Goal: Transaction & Acquisition: Purchase product/service

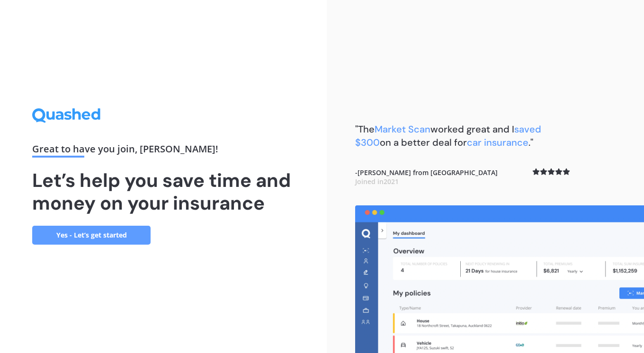
click at [69, 234] on link "Yes - Let’s get started" at bounding box center [91, 235] width 118 height 19
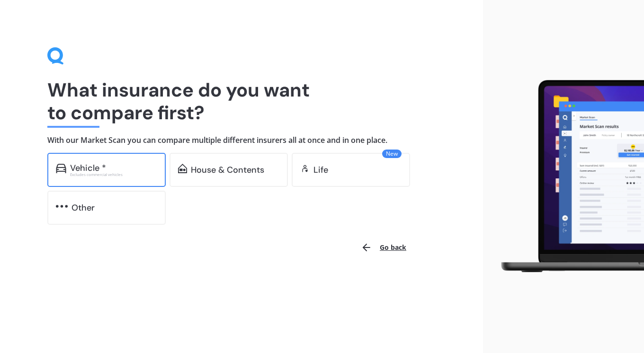
click at [120, 166] on div "Vehicle *" at bounding box center [113, 167] width 87 height 9
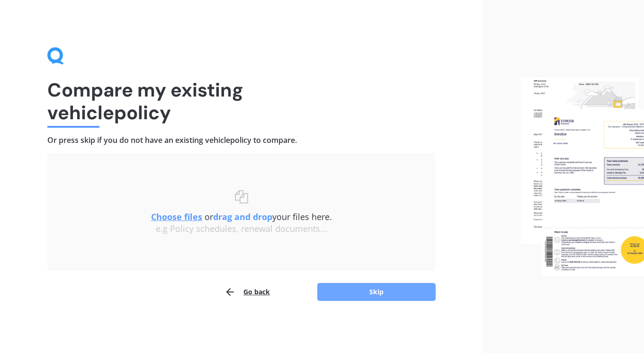
click at [359, 293] on button "Skip" at bounding box center [376, 292] width 118 height 18
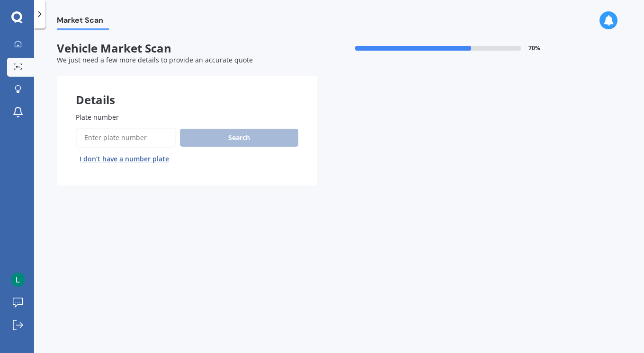
click at [121, 137] on input "Plate number" at bounding box center [126, 138] width 100 height 20
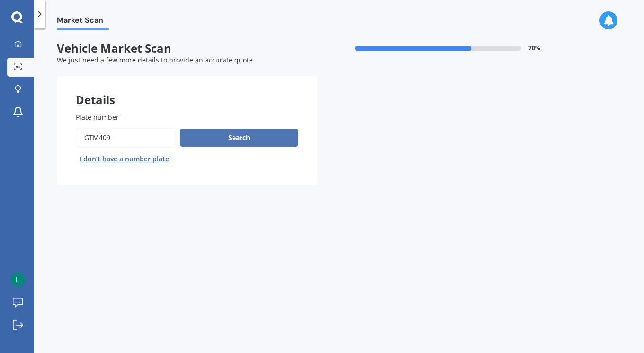
type input "GTM409"
click at [209, 135] on button "Search" at bounding box center [239, 138] width 118 height 18
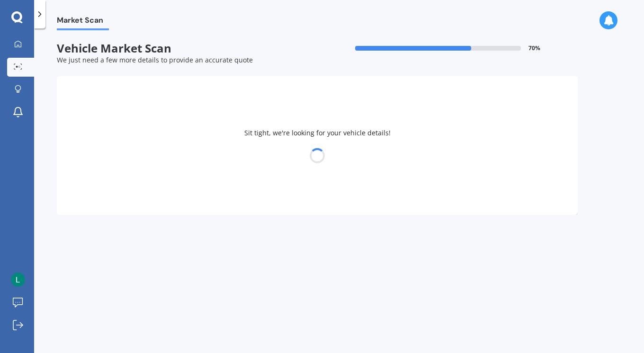
select select "NISSAN"
select select "NOTE"
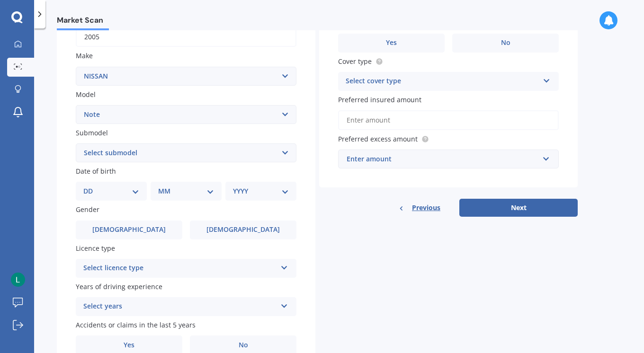
scroll to position [160, 0]
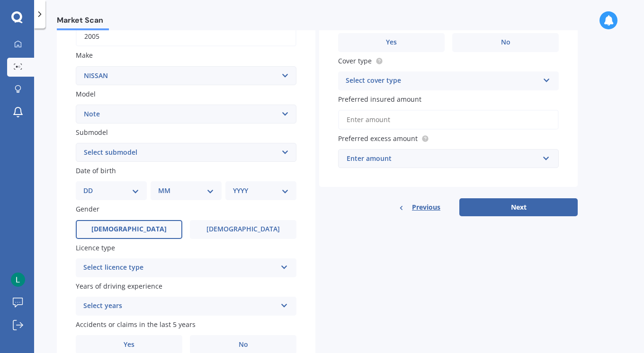
click at [144, 233] on label "[DEMOGRAPHIC_DATA]" at bounding box center [129, 229] width 107 height 19
click at [0, 0] on input "[DEMOGRAPHIC_DATA]" at bounding box center [0, 0] width 0 height 0
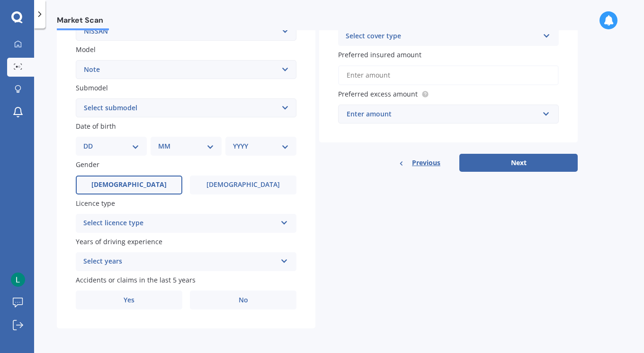
click at [139, 224] on div "Select licence type" at bounding box center [179, 223] width 193 height 11
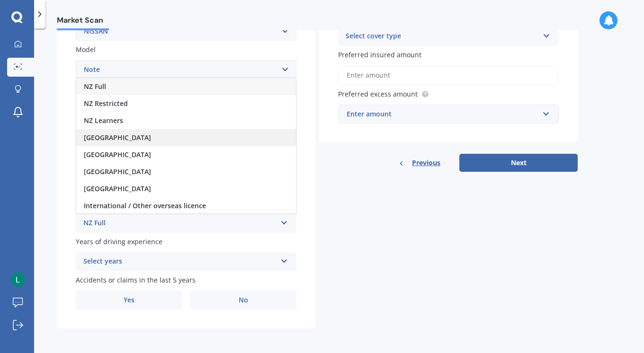
click at [144, 137] on div "[GEOGRAPHIC_DATA]" at bounding box center [186, 137] width 220 height 17
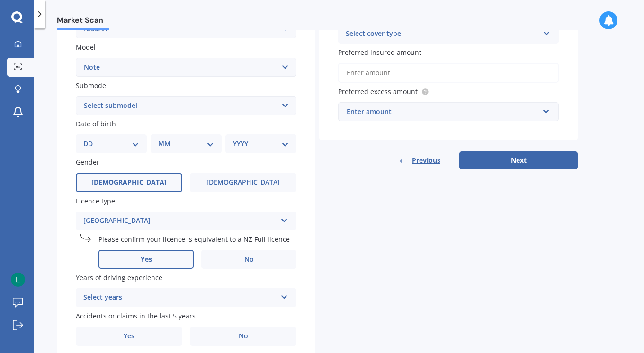
click at [162, 264] on label "Yes" at bounding box center [145, 259] width 95 height 19
click at [0, 0] on input "Yes" at bounding box center [0, 0] width 0 height 0
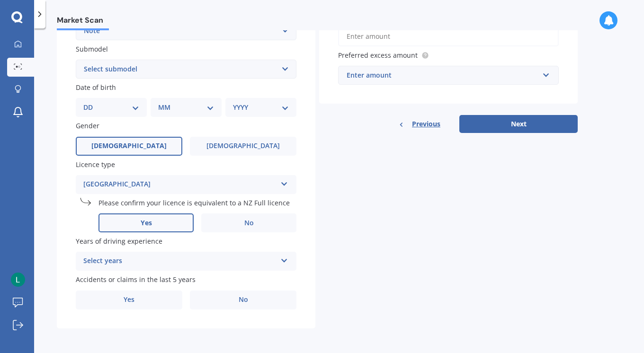
click at [142, 265] on div "Select years" at bounding box center [179, 261] width 193 height 11
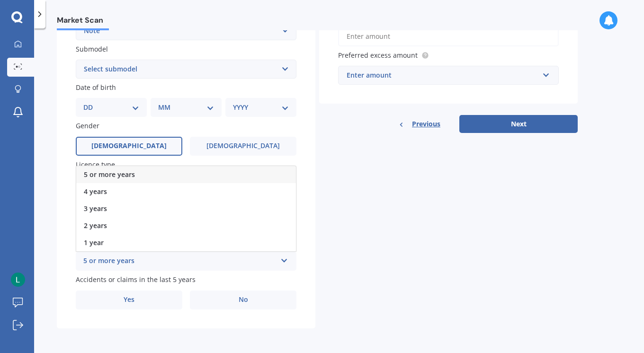
click at [122, 171] on span "5 or more years" at bounding box center [109, 174] width 51 height 9
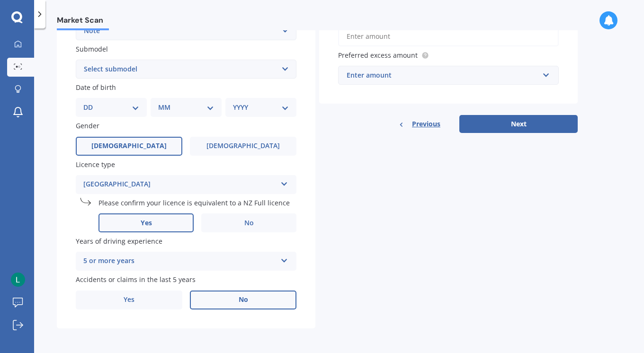
click at [223, 299] on label "No" at bounding box center [243, 300] width 107 height 19
click at [0, 0] on input "No" at bounding box center [0, 0] width 0 height 0
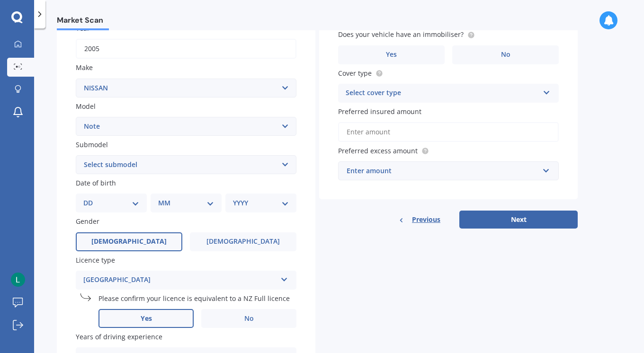
scroll to position [145, 0]
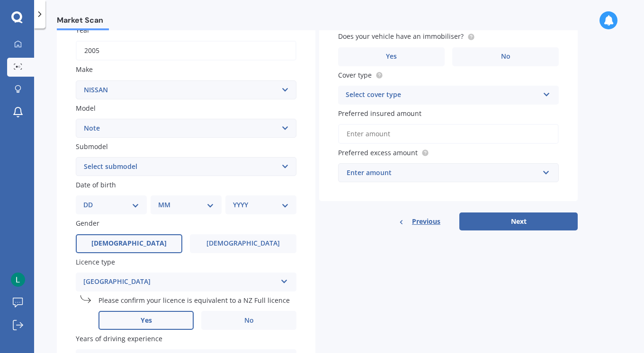
click at [100, 201] on div "DD 01 02 03 04 05 06 07 08 09 10 11 12 13 14 15 16 17 18 19 20 21 22 23 24 25 2…" at bounding box center [111, 205] width 71 height 19
click at [103, 204] on select "DD 01 02 03 04 05 06 07 08 09 10 11 12 13 14 15 16 17 18 19 20 21 22 23 24 25 2…" at bounding box center [111, 205] width 56 height 10
select select "27"
click at [91, 201] on select "DD 01 02 03 04 05 06 07 08 09 10 11 12 13 14 15 16 17 18 19 20 21 22 23 24 25 2…" at bounding box center [111, 205] width 56 height 10
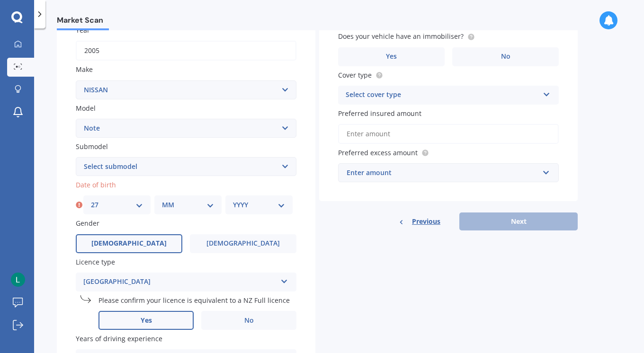
click at [173, 210] on select "MM 01 02 03 04 05 06 07 08 09 10 11 12" at bounding box center [188, 205] width 52 height 10
select select "11"
click at [162, 201] on select "MM 01 02 03 04 05 06 07 08 09 10 11 12" at bounding box center [188, 205] width 52 height 10
click at [258, 205] on select "YYYY 2025 2024 2023 2022 2021 2020 2019 2018 2017 2016 2015 2014 2013 2012 2011…" at bounding box center [259, 205] width 52 height 10
select select "1998"
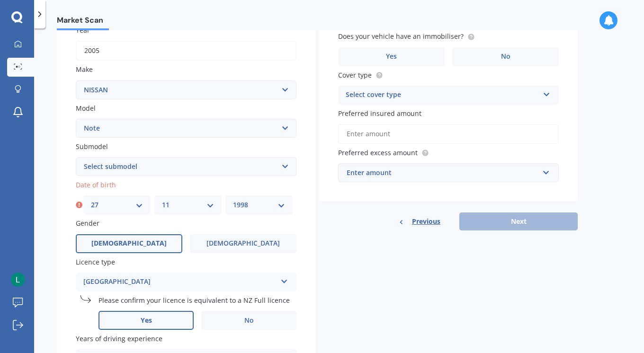
click at [233, 201] on select "YYYY 2025 2024 2023 2022 2021 2020 2019 2018 2017 2016 2015 2014 2013 2012 2011…" at bounding box center [259, 205] width 52 height 10
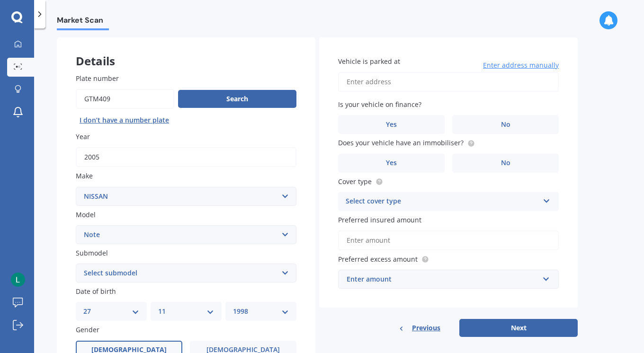
scroll to position [38, 0]
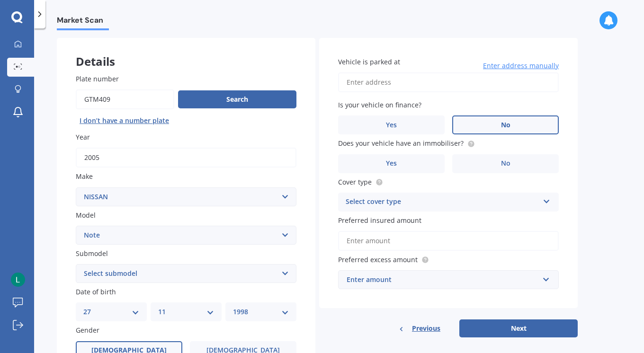
click at [501, 125] on span "No" at bounding box center [505, 125] width 9 height 8
click at [0, 0] on input "No" at bounding box center [0, 0] width 0 height 0
click at [468, 85] on input "Vehicle is parked at" at bounding box center [448, 82] width 221 height 20
click at [476, 164] on label "No" at bounding box center [505, 163] width 107 height 19
click at [0, 0] on input "No" at bounding box center [0, 0] width 0 height 0
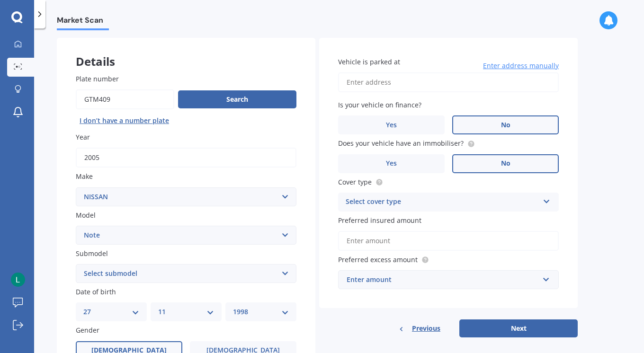
click at [448, 196] on div "Select cover type Comprehensive Third Party, Fire & Theft Third Party" at bounding box center [448, 202] width 221 height 19
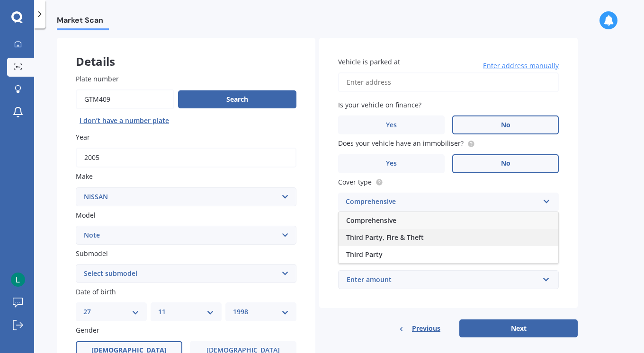
click at [439, 232] on div "Third Party, Fire & Theft" at bounding box center [448, 237] width 220 height 17
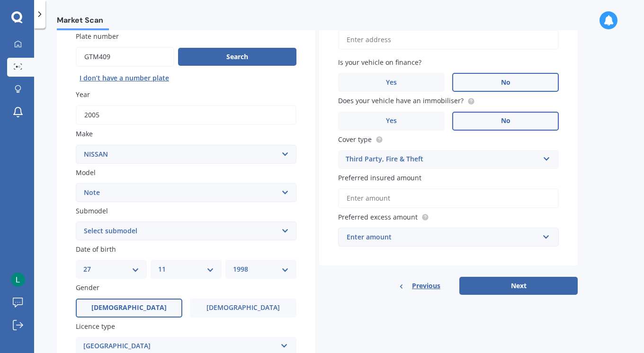
scroll to position [91, 0]
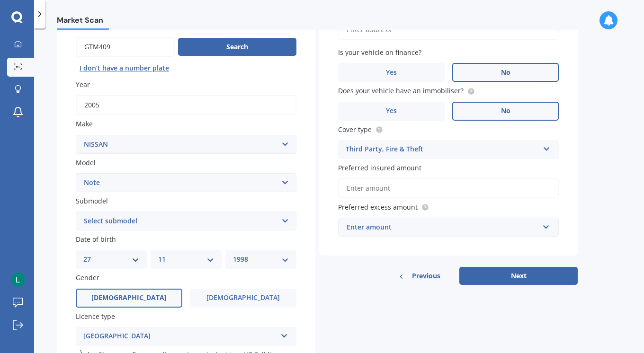
click at [409, 231] on div "Enter amount" at bounding box center [443, 227] width 192 height 10
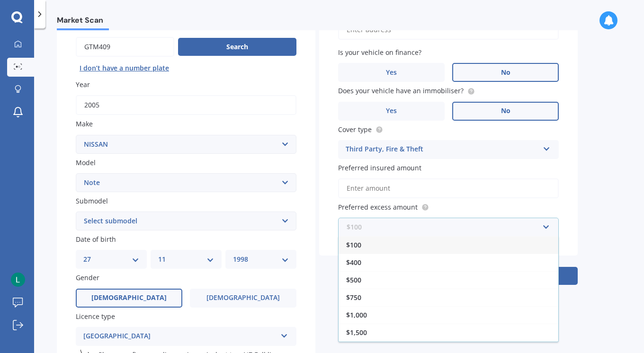
click at [405, 222] on input "text" at bounding box center [445, 227] width 212 height 18
click at [379, 245] on div "$100" at bounding box center [448, 245] width 220 height 18
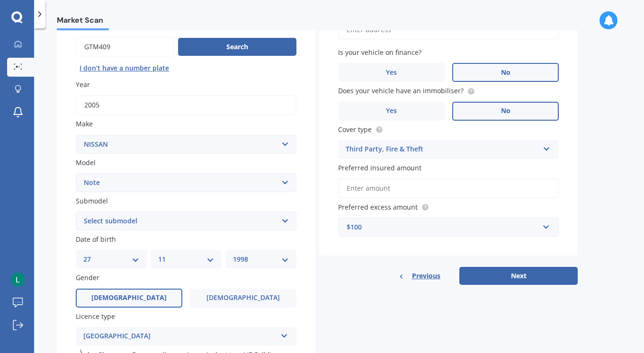
click at [365, 229] on div "$100" at bounding box center [443, 227] width 192 height 10
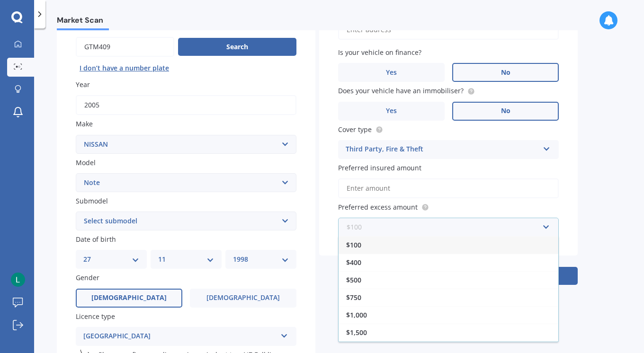
click at [361, 228] on input "text" at bounding box center [445, 227] width 212 height 18
click at [365, 240] on div "$100" at bounding box center [448, 245] width 220 height 18
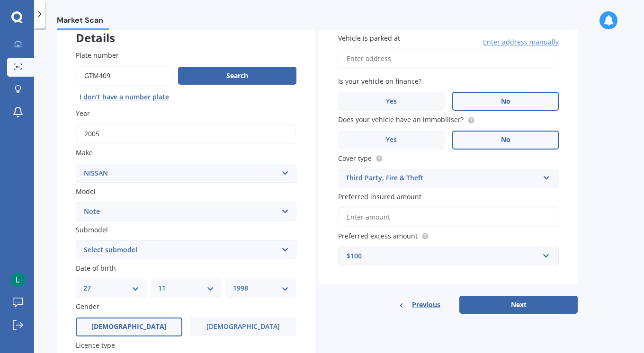
scroll to position [30, 0]
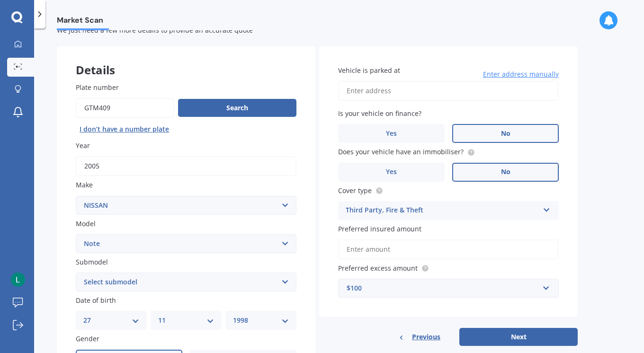
click at [377, 56] on div "Vehicle is parked at Enter address manually Is your vehicle on finance? Yes No …" at bounding box center [448, 181] width 258 height 271
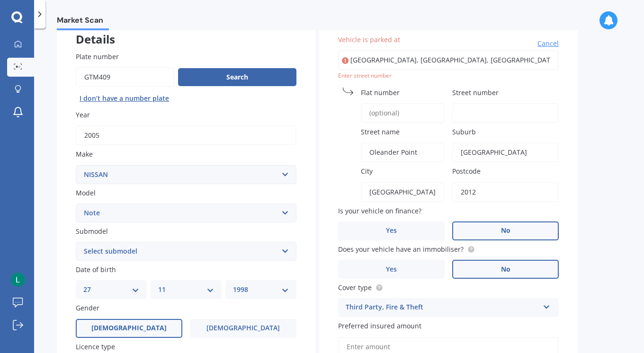
scroll to position [60, 0]
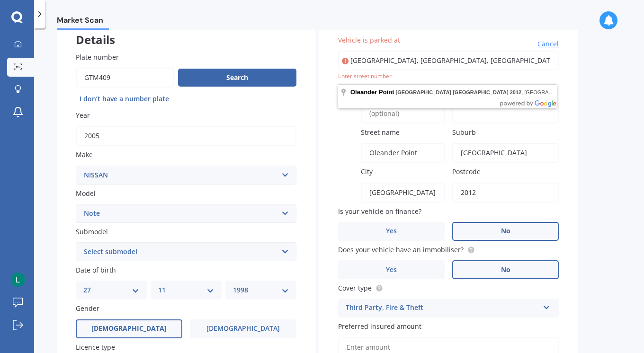
click at [542, 44] on span "Cancel" at bounding box center [547, 43] width 21 height 9
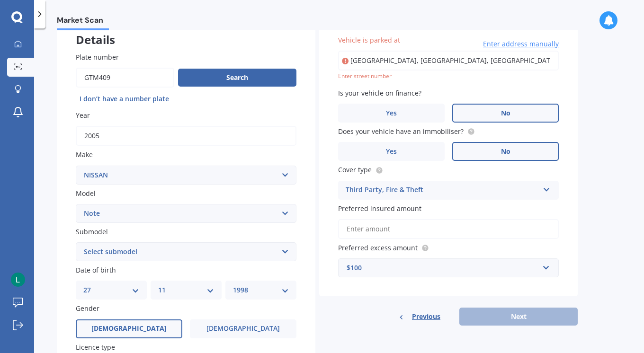
click at [490, 54] on input "Oleander Point, Farm Cove, Auckland 2012" at bounding box center [448, 61] width 221 height 20
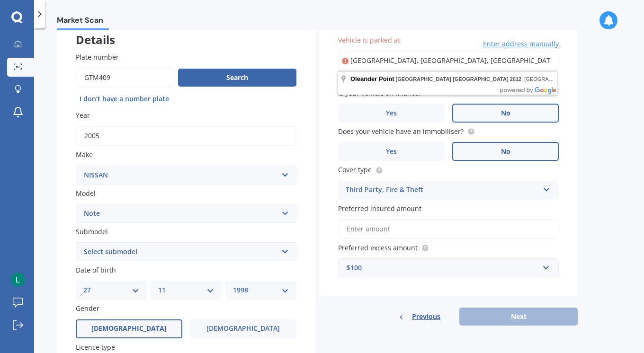
drag, startPoint x: 490, startPoint y: 58, endPoint x: 505, endPoint y: 64, distance: 16.2
click at [505, 64] on input "Oleander Point, Farm Cove, Auckland 2012" at bounding box center [448, 61] width 221 height 20
type input "O"
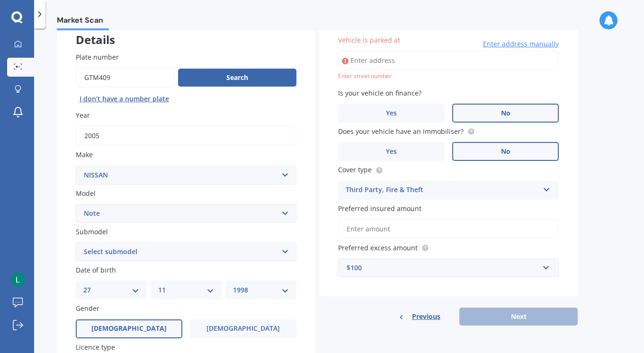
type input "6"
type input "[STREET_ADDRESS][PERSON_NAME]"
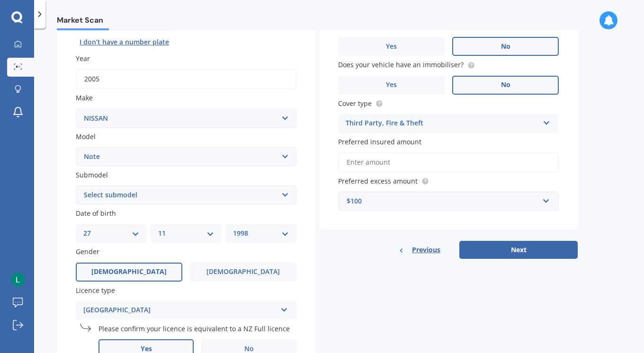
scroll to position [118, 0]
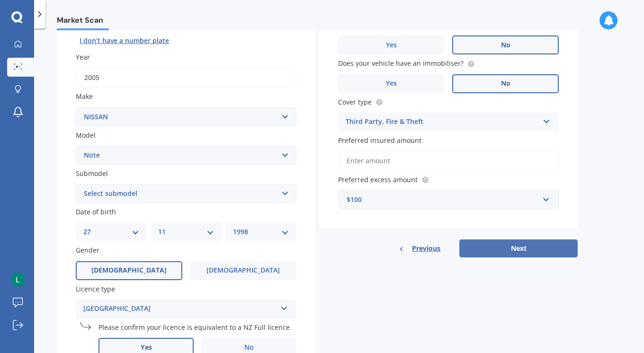
click at [505, 249] on button "Next" at bounding box center [518, 249] width 118 height 18
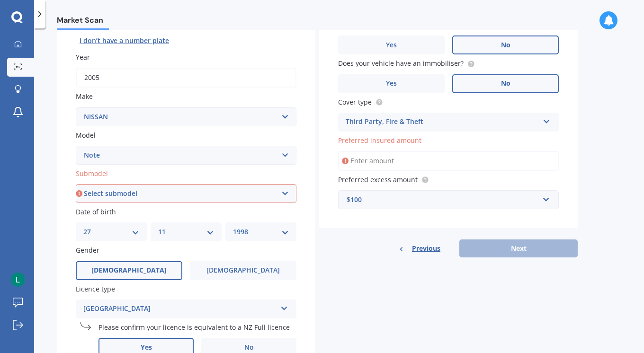
click at [221, 188] on select "Select submodel (All) E-Power Hatchback Non Turbo Station Wagon turbo" at bounding box center [186, 193] width 221 height 19
select select "HATCHBACK NON TURBO"
click at [76, 185] on select "Select submodel (All) E-Power Hatchback Non Turbo Station Wagon turbo" at bounding box center [186, 193] width 221 height 19
click at [373, 298] on div "Details Plate number Search I don’t have a number plate Year 2005 Make Select m…" at bounding box center [317, 205] width 521 height 495
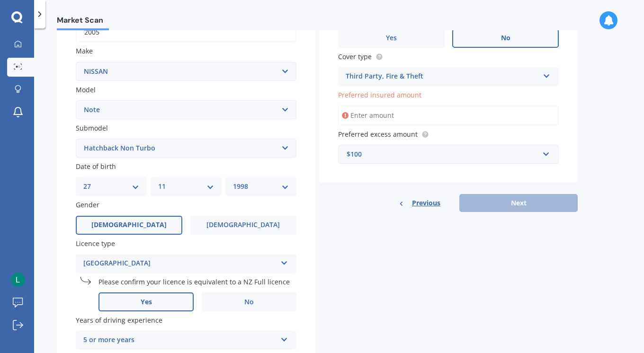
click at [368, 115] on input "Preferred insured amount" at bounding box center [448, 116] width 221 height 20
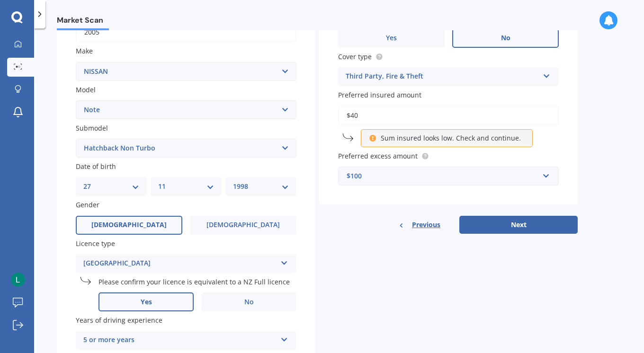
type input "$4"
type input "$3"
type input "$4,000"
click at [436, 285] on div "Details Plate number Search I don’t have a number plate Year 2005 Make Select m…" at bounding box center [317, 159] width 521 height 495
click at [503, 227] on button "Next" at bounding box center [518, 225] width 118 height 18
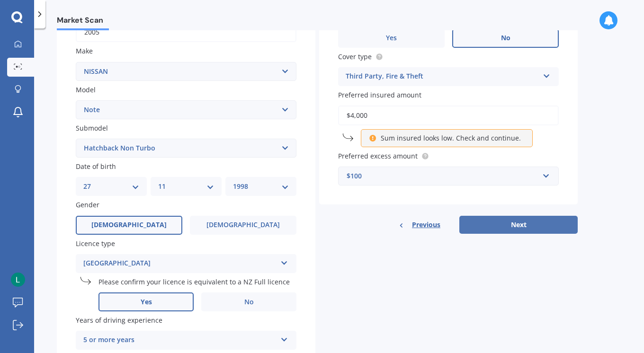
select select "27"
select select "11"
select select "1998"
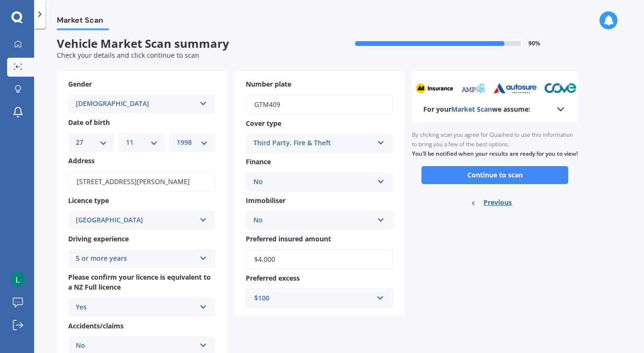
scroll to position [0, 0]
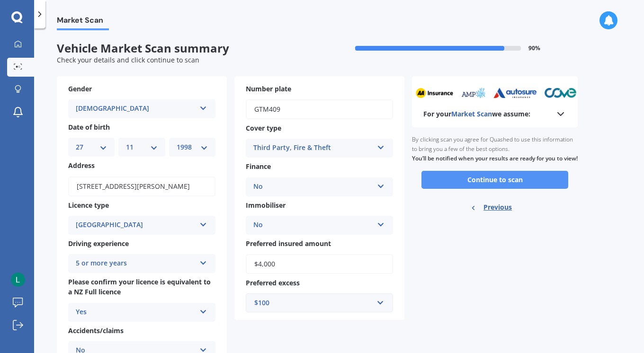
click at [466, 187] on button "Continue to scan" at bounding box center [494, 180] width 147 height 18
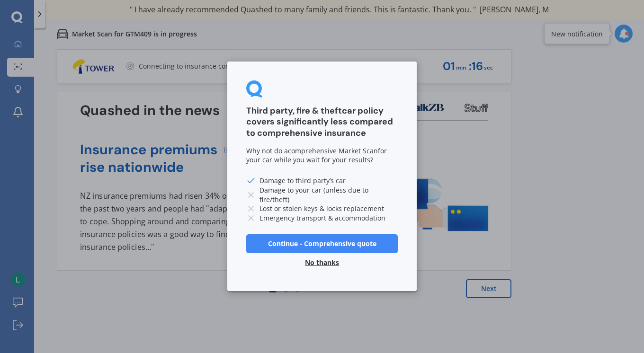
click at [251, 193] on line at bounding box center [251, 195] width 5 height 5
click at [319, 262] on button "No thanks" at bounding box center [321, 263] width 45 height 19
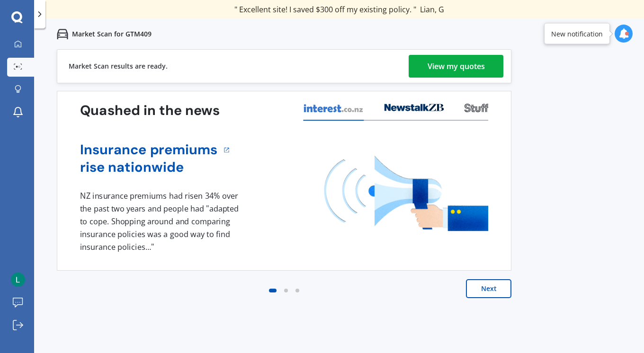
click at [435, 65] on div "View my quotes" at bounding box center [455, 66] width 57 height 23
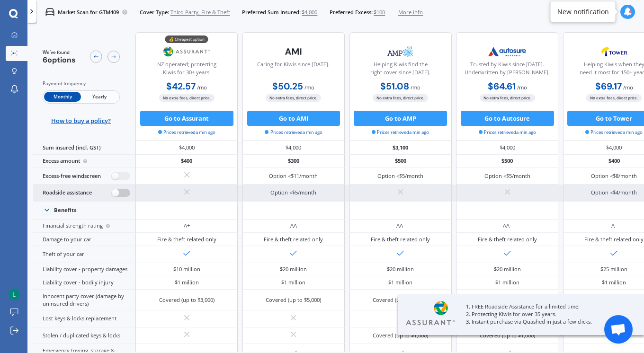
click at [116, 193] on label at bounding box center [121, 193] width 18 height 8
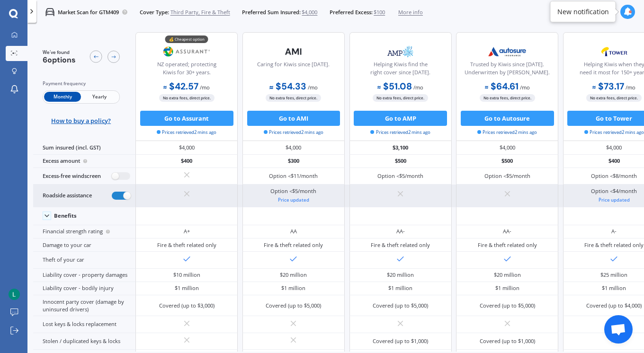
click at [115, 202] on div "Roadside assistance" at bounding box center [84, 196] width 102 height 22
click at [117, 196] on label at bounding box center [121, 196] width 18 height 8
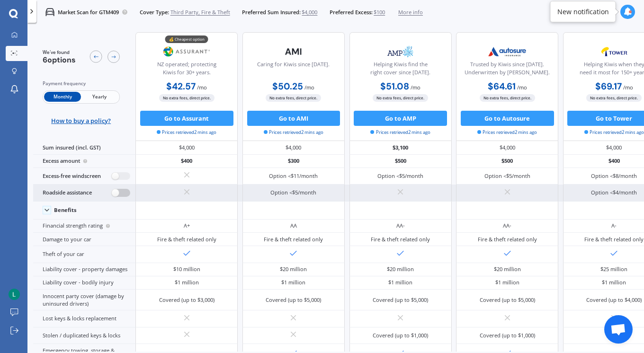
click at [117, 196] on label at bounding box center [121, 193] width 18 height 8
radio input "true"
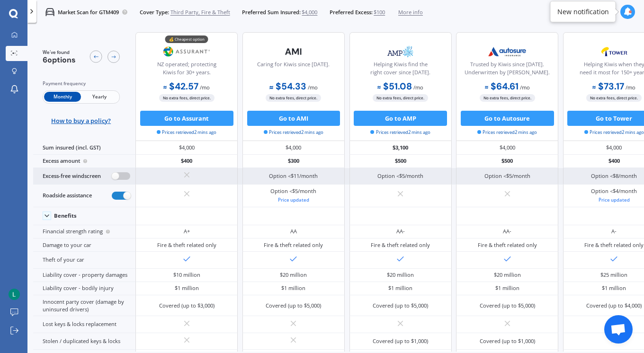
click at [123, 177] on label at bounding box center [121, 176] width 18 height 8
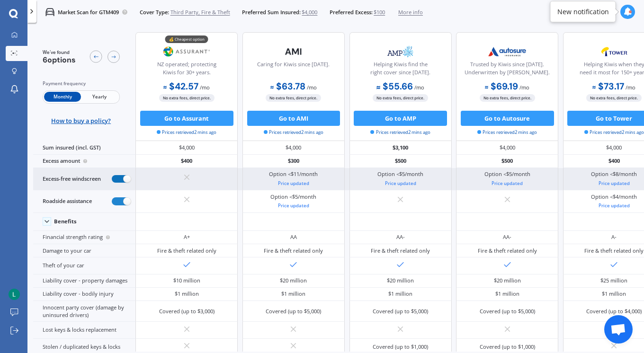
click at [120, 176] on label at bounding box center [121, 179] width 18 height 8
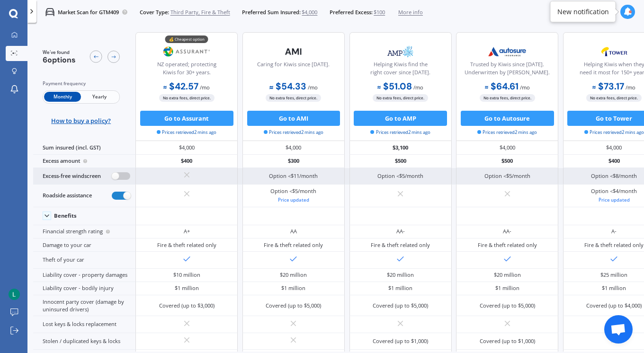
click at [120, 176] on label at bounding box center [121, 176] width 18 height 8
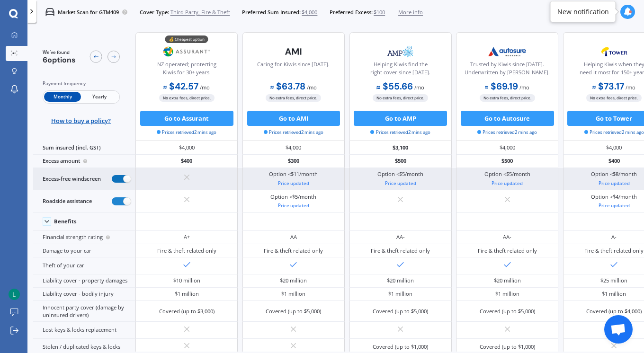
click at [120, 176] on label at bounding box center [121, 179] width 18 height 8
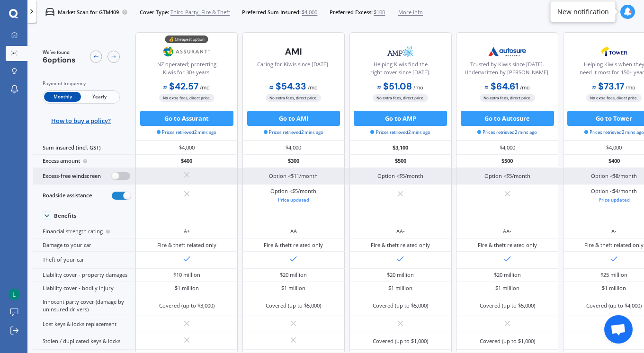
click at [120, 176] on label at bounding box center [121, 176] width 18 height 8
radio input "true"
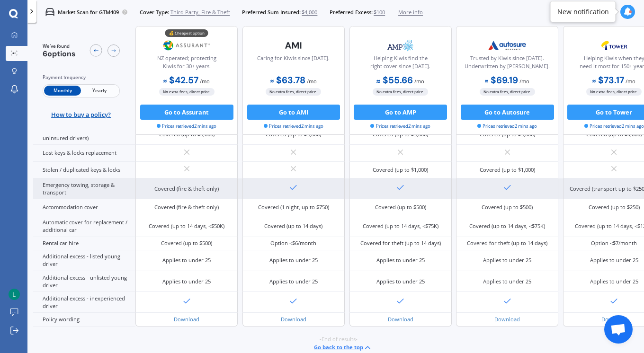
scroll to position [233, 0]
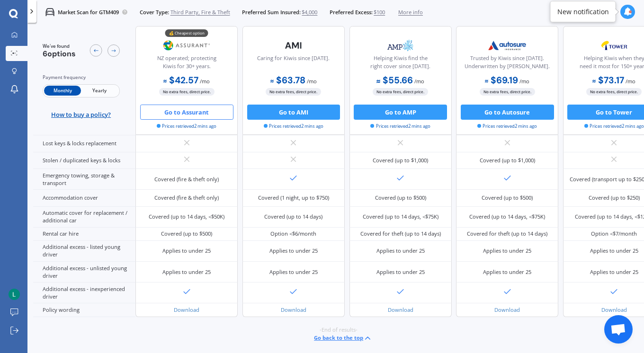
click at [181, 113] on button "Go to Assurant" at bounding box center [186, 112] width 93 height 15
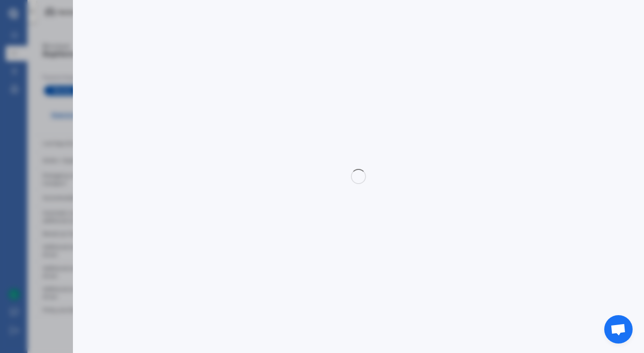
select select "Monthly"
select select "3rd partyfiretheft"
select select "0"
select select "Auckland City"
select select "NISSAN"
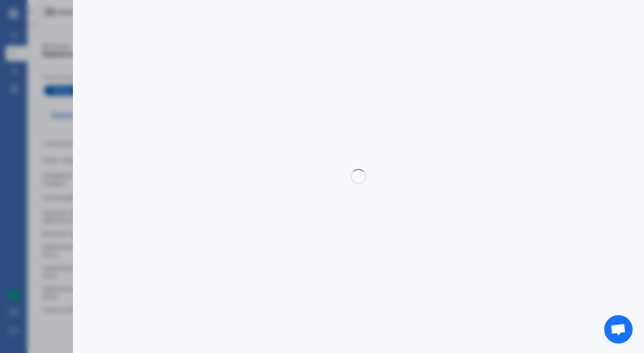
select select "NOTE"
select select "HATCHBACK NON TURBO"
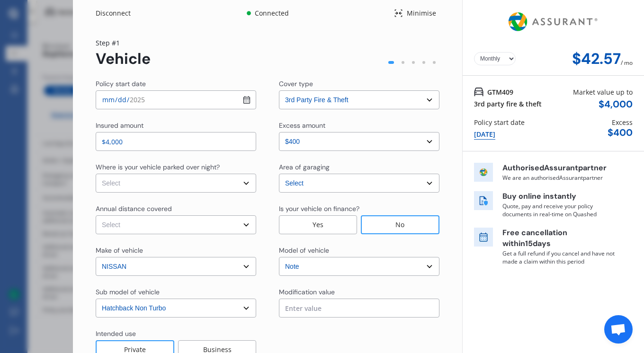
click at [481, 131] on div "05 Oct 2025" at bounding box center [484, 134] width 21 height 10
click at [484, 135] on div "05 Oct 2025" at bounding box center [484, 134] width 21 height 10
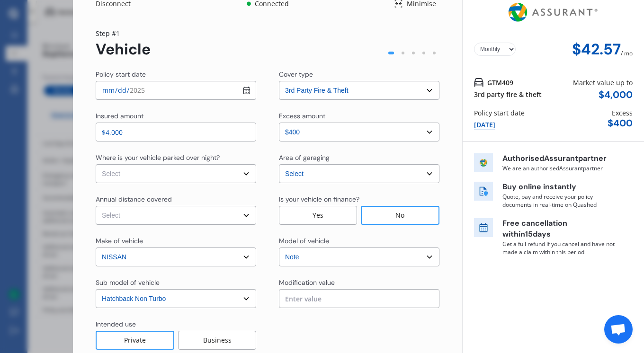
click at [243, 94] on input "2025-10-05" at bounding box center [176, 90] width 160 height 19
type input "2025-10-06"
click at [176, 51] on div "Step # 1 Vehicle" at bounding box center [268, 43] width 344 height 30
click at [155, 174] on select "Select In a garage On own property On street or road" at bounding box center [176, 173] width 160 height 19
select select "On street or road"
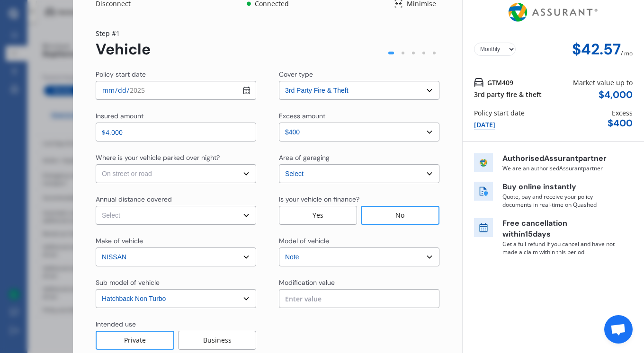
click at [96, 164] on select "Select In a garage On own property On street or road" at bounding box center [176, 173] width 160 height 19
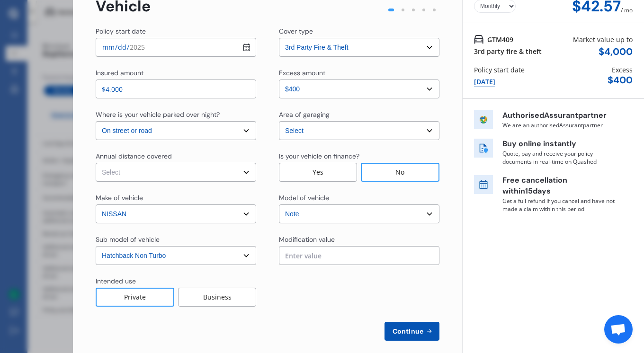
scroll to position [46, 0]
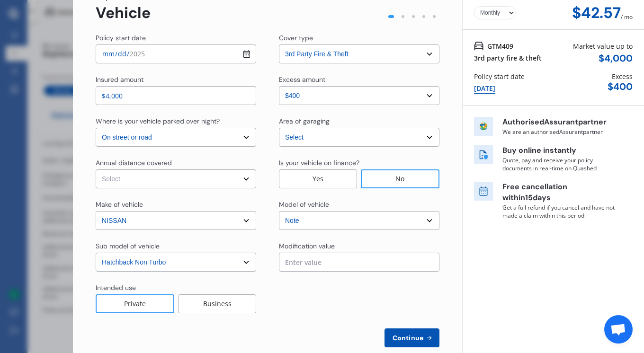
click at [150, 179] on select "Select Low (less than 15,000km per year) Average (15,000-30,000km per year) Hig…" at bounding box center [176, 178] width 160 height 19
select select "15000"
click at [96, 169] on select "Select Low (less than 15,000km per year) Average (15,000-30,000km per year) Hig…" at bounding box center [176, 178] width 160 height 19
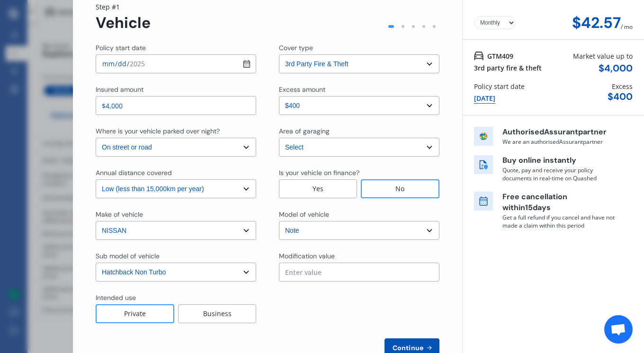
scroll to position [43, 0]
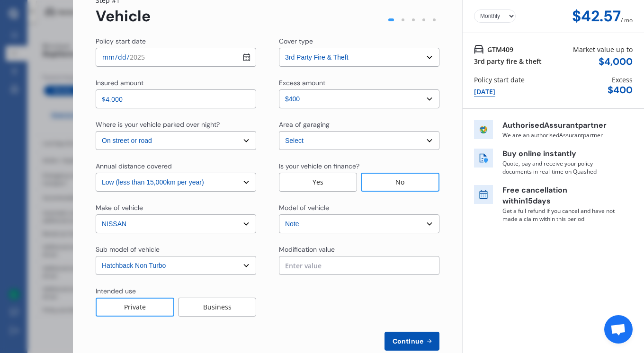
click at [326, 101] on select "Select excess amount $400" at bounding box center [359, 98] width 160 height 19
click at [317, 56] on select "Select cover type 3rd Party 3rd Party Fire & Theft Full" at bounding box center [359, 57] width 160 height 19
click at [279, 48] on select "Select cover type 3rd Party 3rd Party Fire & Theft Full" at bounding box center [359, 57] width 160 height 19
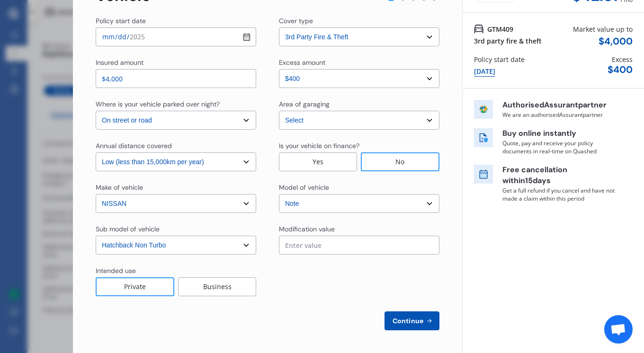
click at [408, 319] on span "Continue" at bounding box center [408, 321] width 35 height 8
select select "Mr"
select select "27"
select select "11"
select select "1998"
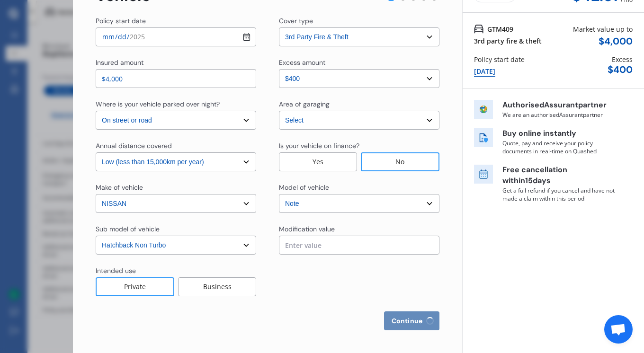
select select "full"
select select "more than 4 years"
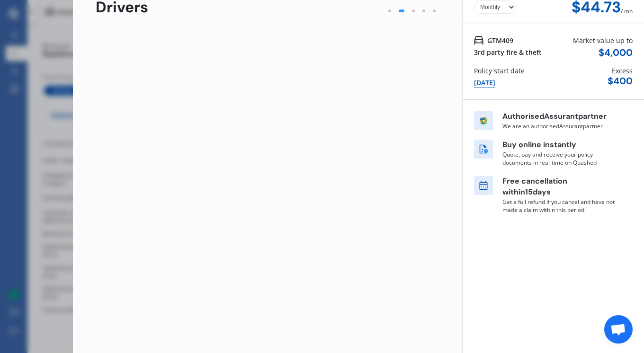
scroll to position [0, 0]
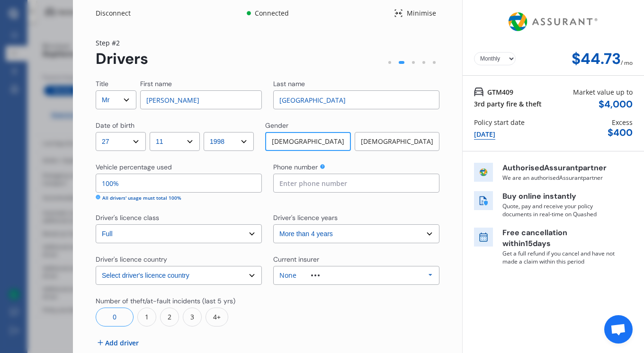
click at [308, 238] on select "Select driver's licence years Less than 1 year 1-2 years 2-4 years More than 4 …" at bounding box center [356, 233] width 166 height 19
click at [242, 277] on select "Select driver's licence country New Zealand Australia Canada Japan Singapore So…" at bounding box center [179, 275] width 166 height 19
select select "[GEOGRAPHIC_DATA]"
click at [96, 266] on select "Select driver's licence country New Zealand Australia Canada Japan Singapore So…" at bounding box center [179, 275] width 166 height 19
click at [305, 278] on div "None" at bounding box center [306, 275] width 55 height 7
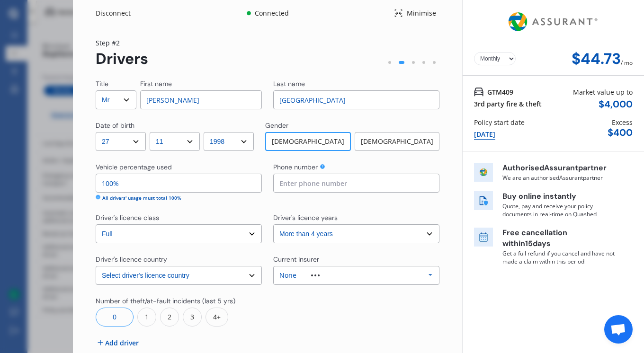
scroll to position [26, 0]
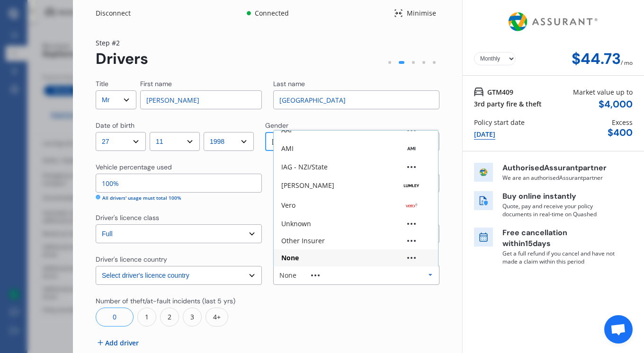
click at [285, 275] on div "None" at bounding box center [287, 275] width 17 height 7
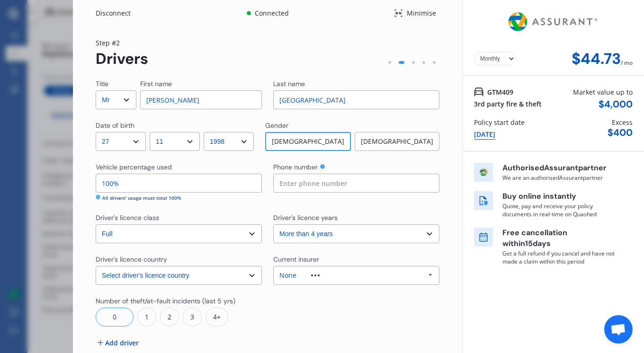
click at [295, 186] on input at bounding box center [356, 183] width 166 height 19
drag, startPoint x: 322, startPoint y: 107, endPoint x: 262, endPoint y: 103, distance: 60.7
click at [262, 103] on div "Title Select Mr Mrs Miss Ms Dr First name Leonardo Last name Australia" at bounding box center [268, 94] width 344 height 30
type input "Giannini"
click at [290, 181] on input at bounding box center [356, 183] width 166 height 19
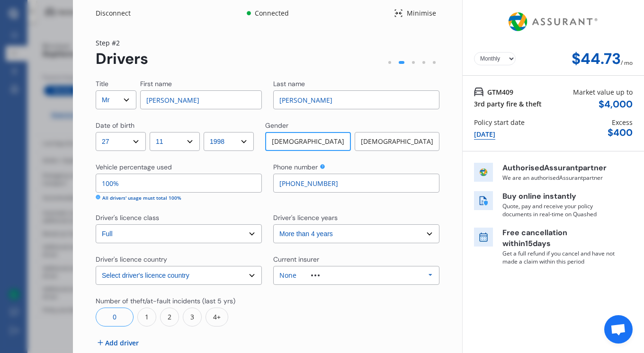
click at [328, 320] on div at bounding box center [356, 311] width 166 height 30
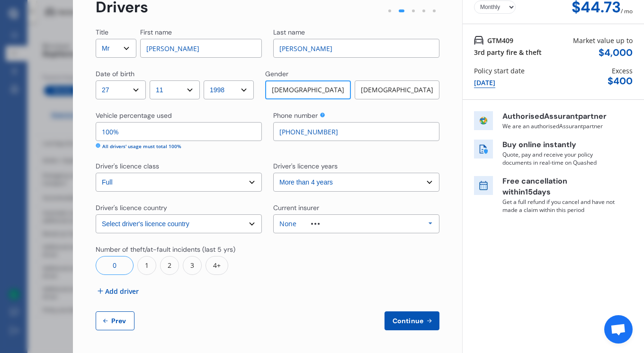
click at [415, 319] on span "Continue" at bounding box center [408, 321] width 35 height 8
click at [284, 125] on input "+64 20 4010 3145" at bounding box center [356, 131] width 166 height 19
drag, startPoint x: 291, startPoint y: 130, endPoint x: 272, endPoint y: 130, distance: 19.4
click at [273, 130] on input "+64 20 4010 3145" at bounding box center [356, 131] width 166 height 19
click at [405, 323] on span "Continue" at bounding box center [408, 321] width 35 height 8
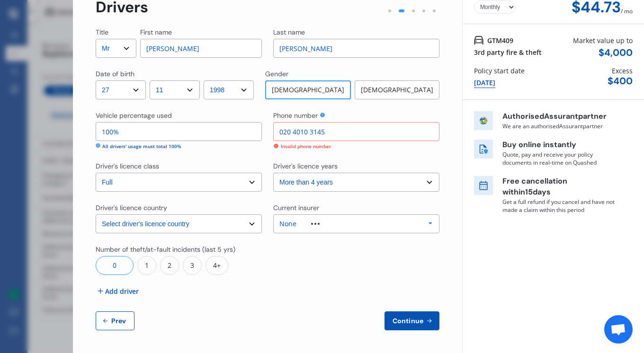
click at [291, 134] on input "020 4010 3145" at bounding box center [356, 131] width 166 height 19
click at [306, 133] on input "0204010 3145" at bounding box center [356, 131] width 166 height 19
type input "02040103145"
click at [396, 320] on span "Continue" at bounding box center [408, 321] width 35 height 8
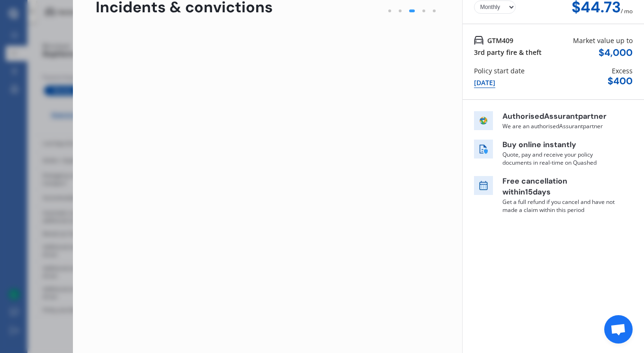
scroll to position [0, 0]
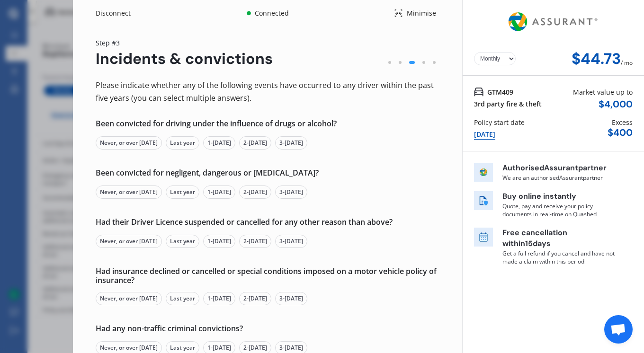
click at [132, 144] on div "Never, or over 5 yrs ago" at bounding box center [129, 142] width 66 height 13
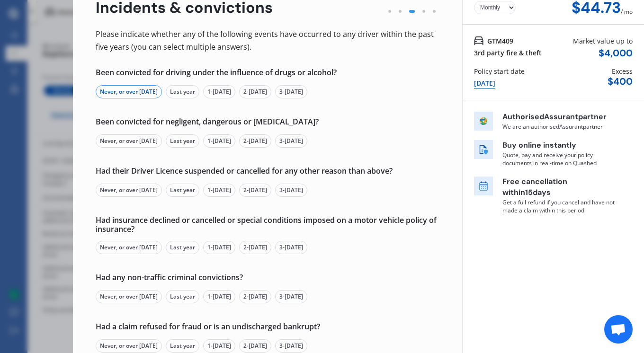
scroll to position [52, 0]
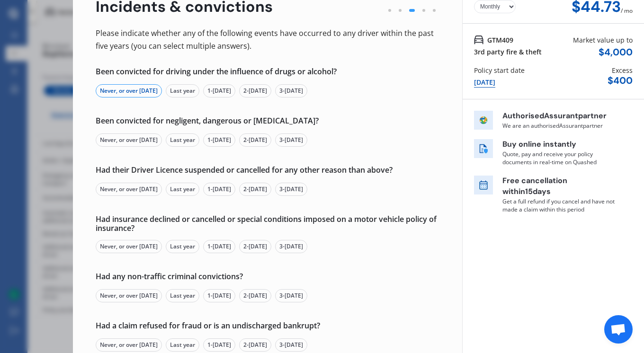
click at [123, 137] on div "Never, or over 5 yrs ago" at bounding box center [129, 140] width 66 height 13
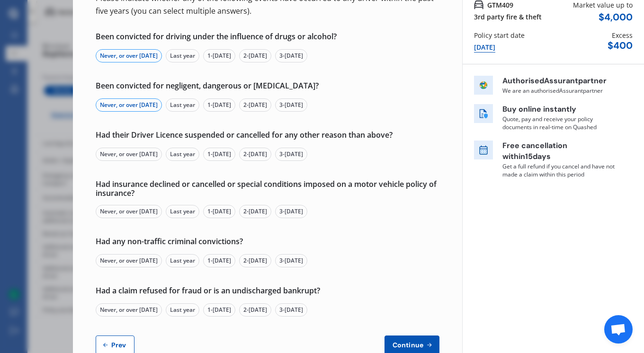
scroll to position [91, 0]
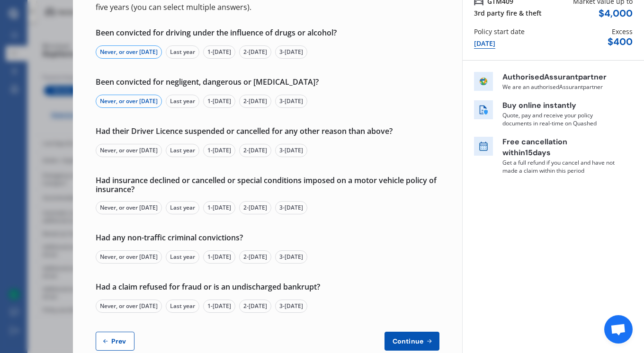
click at [126, 151] on div "Never, or over 5 yrs ago" at bounding box center [129, 150] width 66 height 13
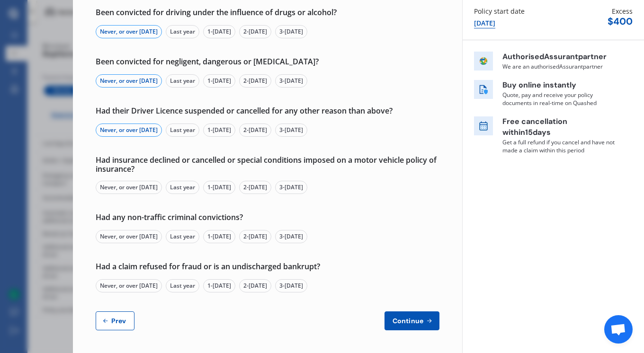
click at [133, 186] on div "Never, or over 5 yrs ago" at bounding box center [129, 187] width 66 height 13
click at [131, 236] on div "Never, or over 5 yrs ago" at bounding box center [129, 236] width 66 height 13
click at [127, 284] on div "Never, or over 5 yrs ago" at bounding box center [129, 285] width 66 height 13
click at [397, 318] on span "Continue" at bounding box center [408, 321] width 35 height 8
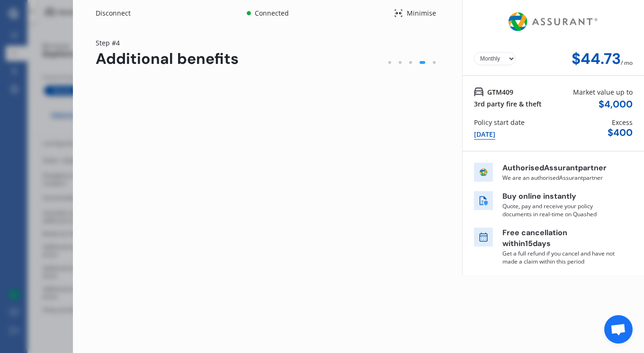
scroll to position [0, 0]
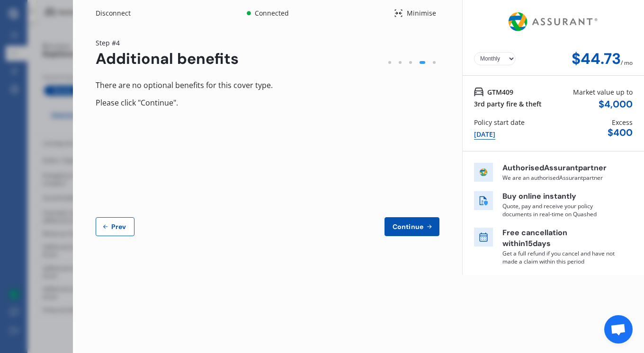
click at [412, 228] on span "Continue" at bounding box center [408, 227] width 35 height 8
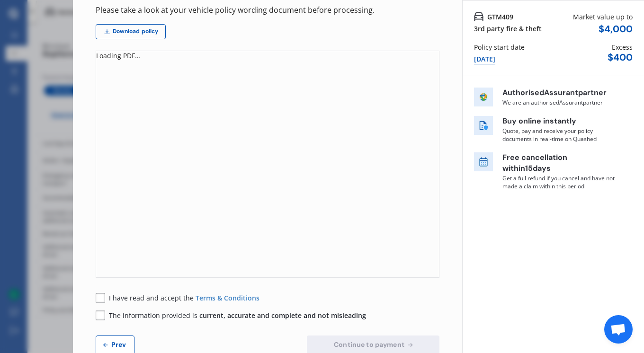
scroll to position [99, 0]
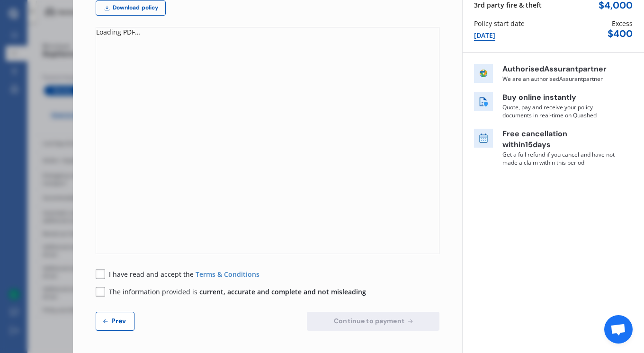
click at [100, 274] on rect at bounding box center [100, 273] width 9 height 9
click at [102, 290] on rect at bounding box center [100, 291] width 9 height 9
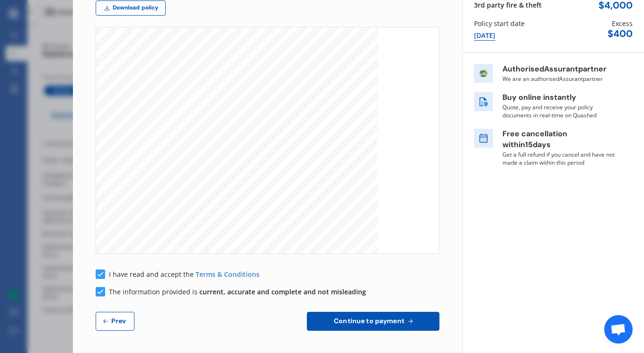
click at [342, 321] on span "Continue to payment" at bounding box center [369, 321] width 74 height 8
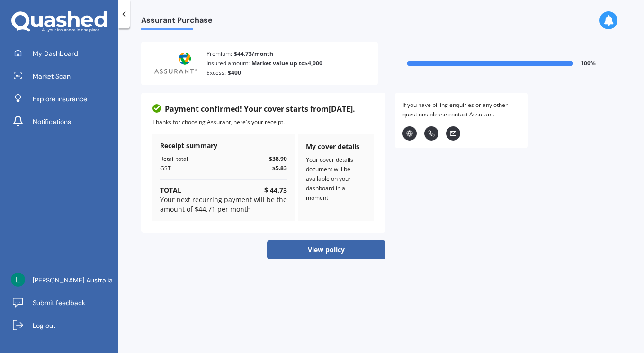
click at [316, 251] on button "View policy" at bounding box center [326, 249] width 118 height 19
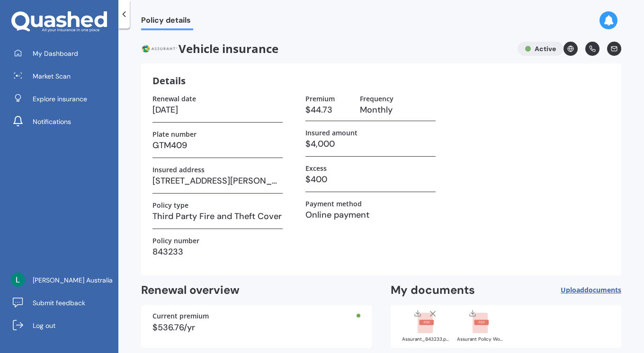
click at [124, 19] on div at bounding box center [123, 14] width 11 height 28
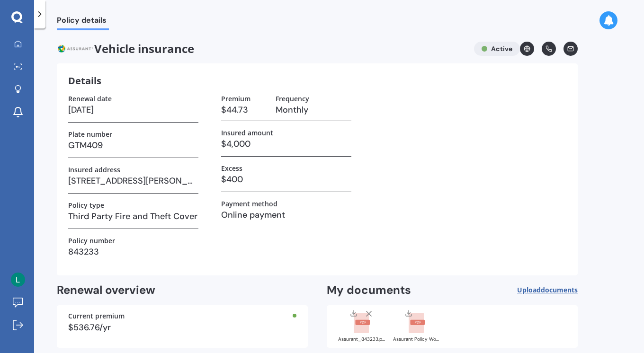
scroll to position [45, 0]
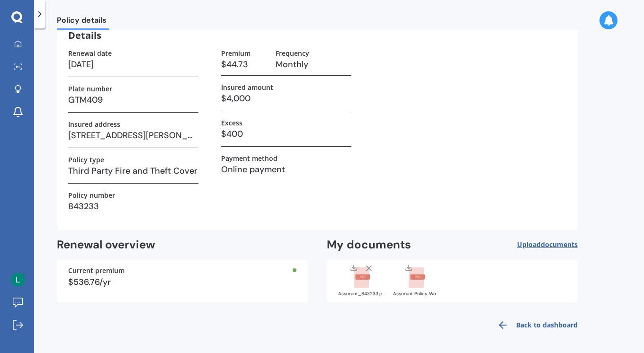
click at [501, 326] on icon at bounding box center [502, 325] width 11 height 11
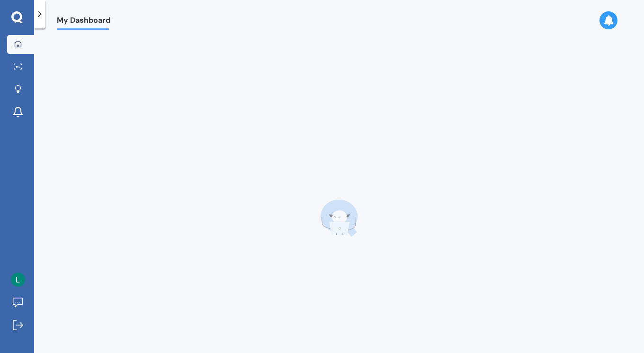
click at [39, 16] on polyline at bounding box center [40, 14] width 2 height 5
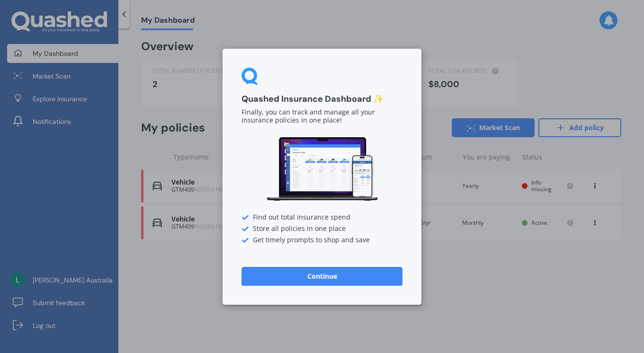
click at [356, 267] on button "Continue" at bounding box center [321, 276] width 161 height 19
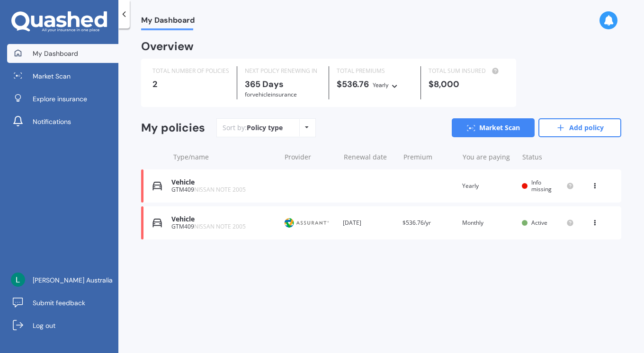
click at [599, 190] on div "View option View policy Delete" at bounding box center [595, 185] width 9 height 9
click at [570, 219] on div "Delete" at bounding box center [574, 223] width 94 height 19
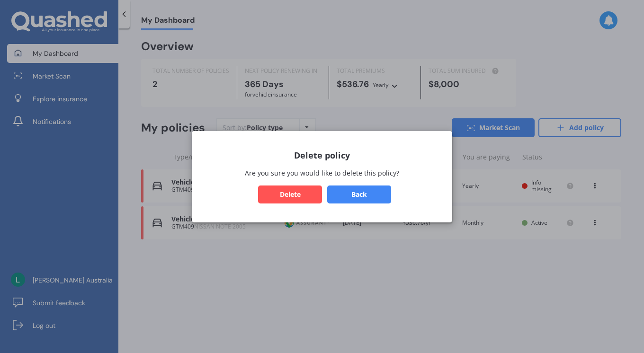
click at [300, 192] on button "Delete" at bounding box center [290, 194] width 64 height 18
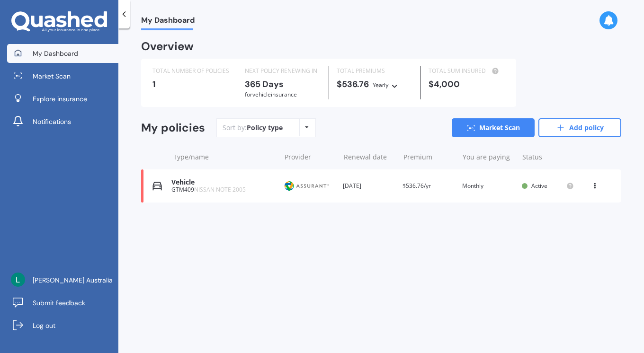
click at [596, 187] on icon at bounding box center [594, 184] width 7 height 6
click at [379, 246] on div "My Dashboard Overview TOTAL NUMBER OF POLICIES 1 NEXT POLICY RENEWING [DATE] fo…" at bounding box center [380, 192] width 525 height 325
click at [291, 90] on span "for Vehicle insurance" at bounding box center [271, 94] width 52 height 8
click at [391, 89] on div "Yearly Yearly Six-Monthly Quarterly Monthly Fortnightly Weekly" at bounding box center [386, 85] width 27 height 10
click at [392, 169] on span "Fortnightly" at bounding box center [397, 169] width 32 height 9
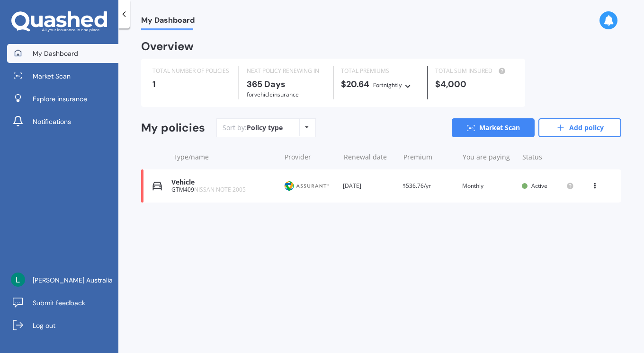
click at [407, 85] on icon at bounding box center [408, 85] width 7 height 6
click at [393, 153] on span "Monthly" at bounding box center [393, 152] width 25 height 9
click at [278, 135] on div "Sort by: Policy type Policy type Alphabetical Date added Renewing next" at bounding box center [265, 127] width 99 height 19
click at [289, 169] on div "Type/name Provider Renewal date Premium You are paying Status" at bounding box center [381, 157] width 480 height 25
click at [392, 189] on div "Renewal date [DATE]" at bounding box center [369, 185] width 52 height 9
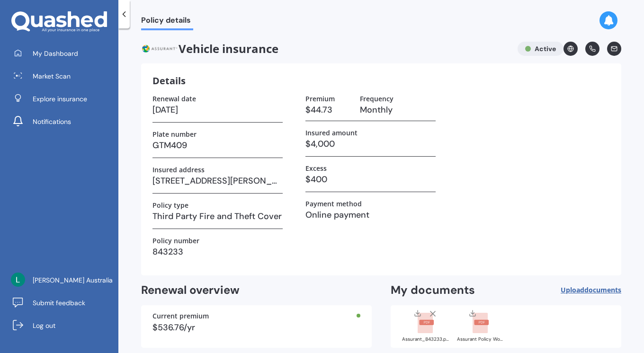
scroll to position [45, 0]
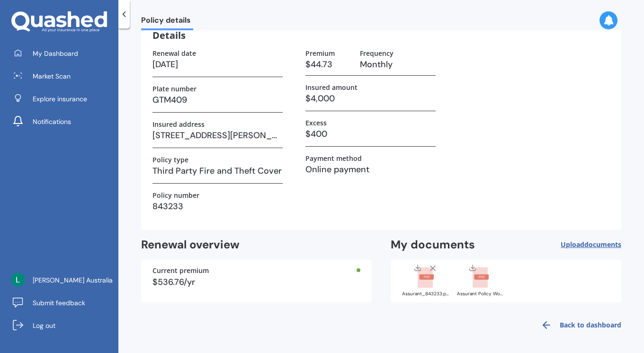
click at [305, 291] on div "Current premium $536.76/yr" at bounding box center [256, 281] width 231 height 43
click at [200, 282] on div "$536.76/yr" at bounding box center [256, 282] width 208 height 9
click at [177, 285] on div "$536.76/yr" at bounding box center [256, 282] width 208 height 9
click at [66, 124] on span "Notifications" at bounding box center [52, 121] width 38 height 9
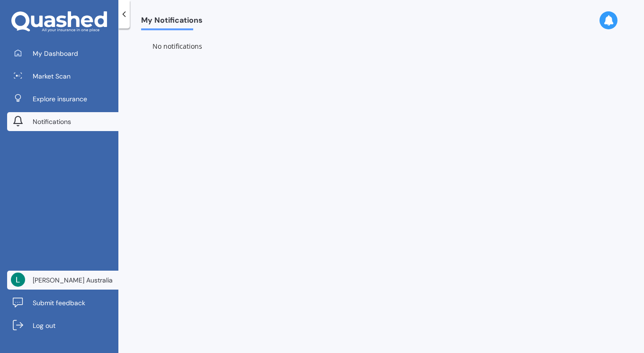
click at [70, 277] on span "[PERSON_NAME] Australia" at bounding box center [73, 280] width 80 height 9
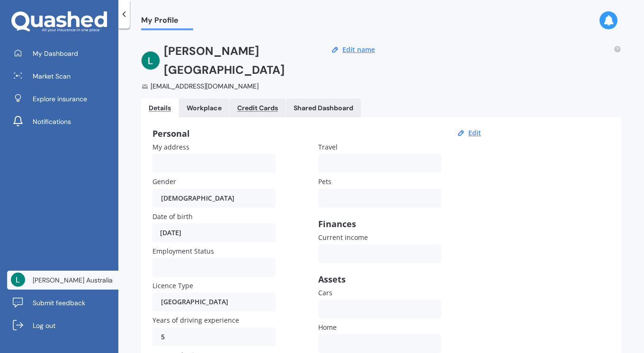
click at [262, 104] on div "Credit Cards" at bounding box center [257, 108] width 41 height 8
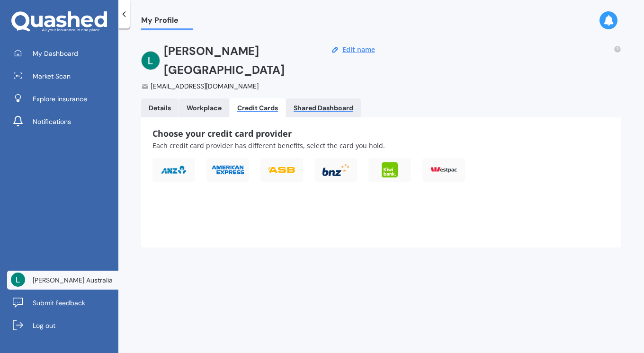
click at [310, 104] on div "Shared Dashboard" at bounding box center [324, 108] width 60 height 8
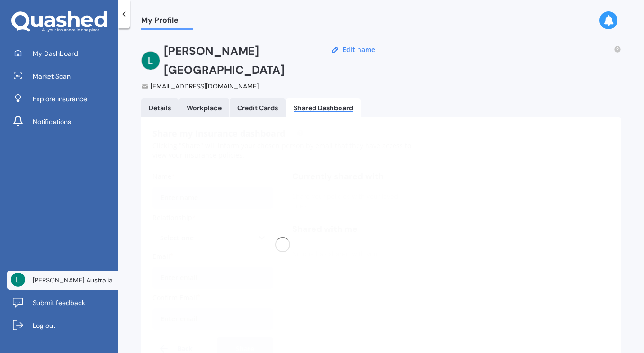
click at [201, 98] on link "Workplace" at bounding box center [204, 107] width 50 height 19
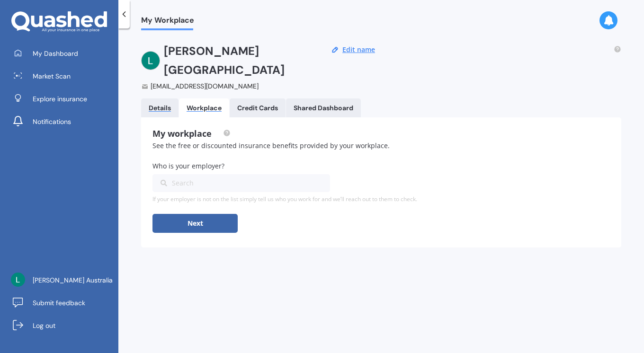
click at [165, 104] on div "Details" at bounding box center [160, 108] width 22 height 8
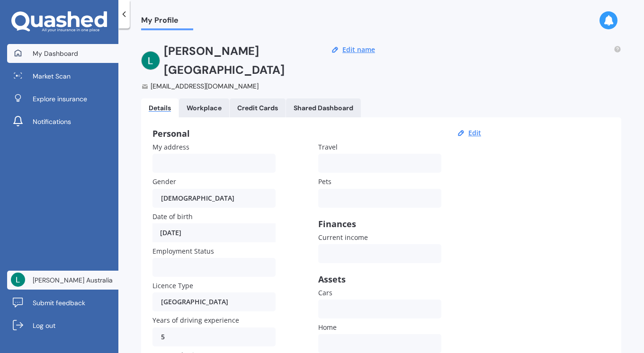
click at [59, 54] on span "My Dashboard" at bounding box center [55, 53] width 45 height 9
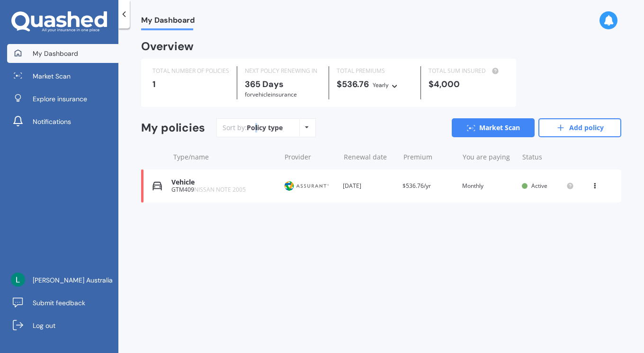
click at [256, 132] on div "Policy type" at bounding box center [265, 127] width 36 height 9
click at [481, 182] on div "You are paying Monthly" at bounding box center [488, 185] width 52 height 9
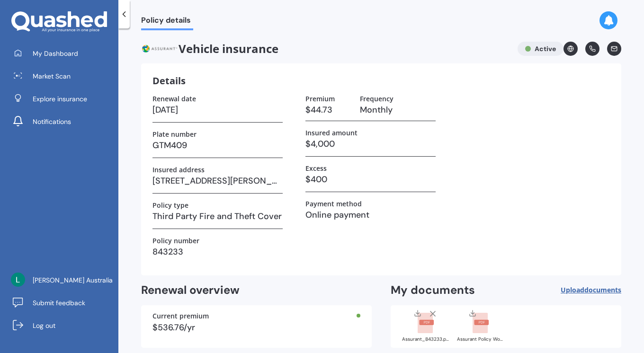
scroll to position [45, 0]
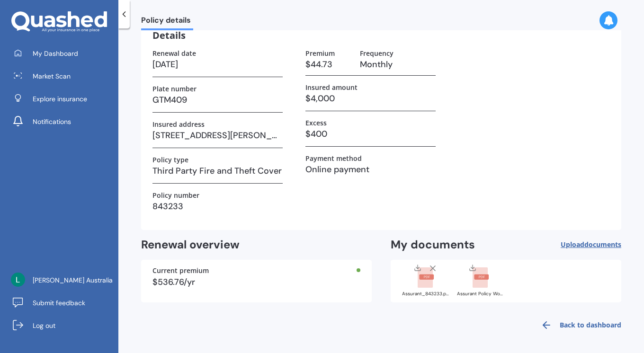
click at [354, 279] on div "$536.76/yr" at bounding box center [256, 282] width 208 height 9
click at [358, 270] on div "Current premium $536.76/yr" at bounding box center [256, 281] width 231 height 43
click at [92, 281] on link "[PERSON_NAME] Australia" at bounding box center [62, 280] width 111 height 19
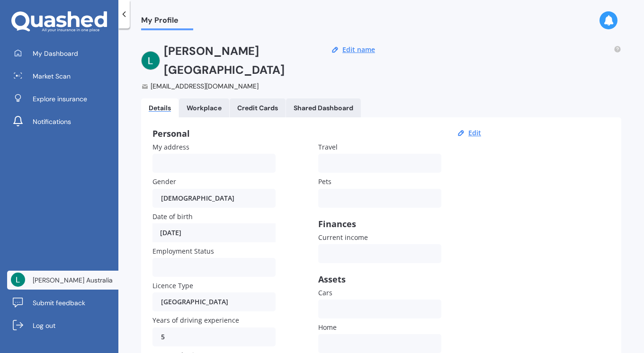
click at [132, 16] on div "My Profile" at bounding box center [161, 15] width 63 height 30
click at [81, 50] on link "My Dashboard" at bounding box center [62, 53] width 111 height 19
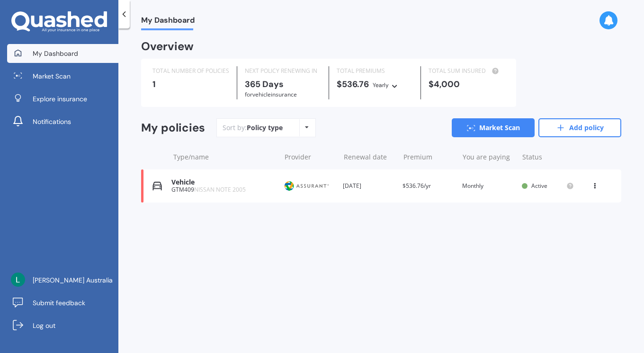
click at [370, 186] on div "Renewal date [DATE]" at bounding box center [369, 185] width 52 height 9
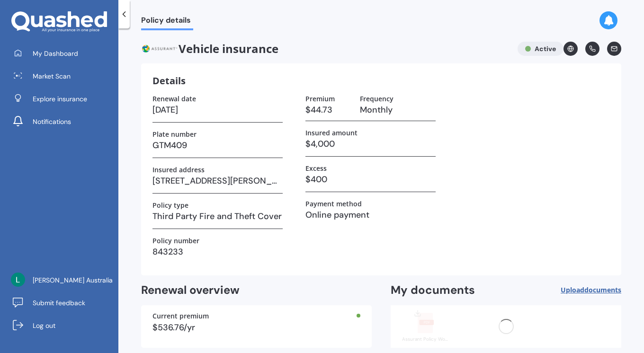
click at [567, 50] on icon at bounding box center [570, 48] width 7 height 7
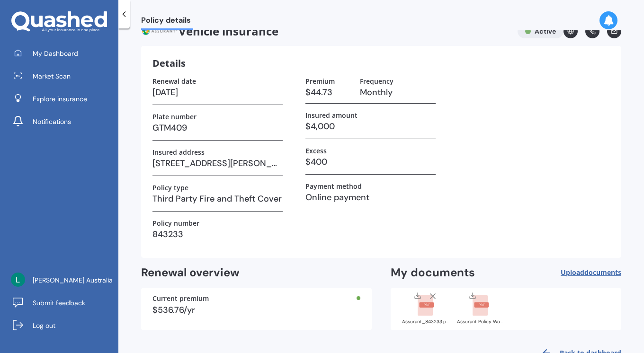
scroll to position [45, 0]
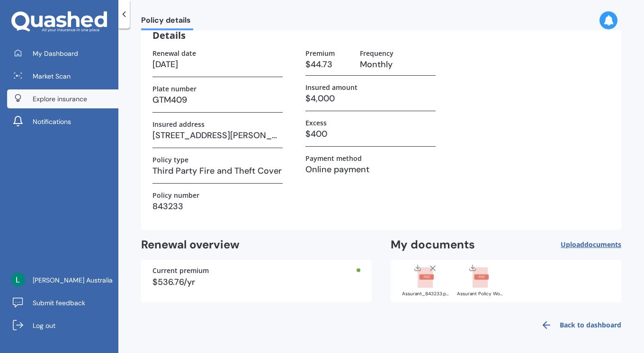
click at [60, 92] on link "Explore insurance" at bounding box center [62, 98] width 111 height 19
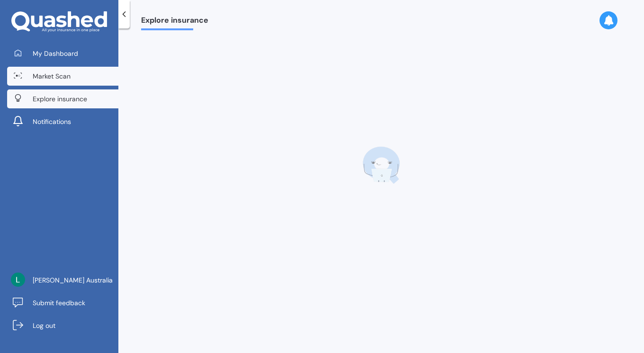
click at [62, 79] on span "Market Scan" at bounding box center [52, 75] width 38 height 9
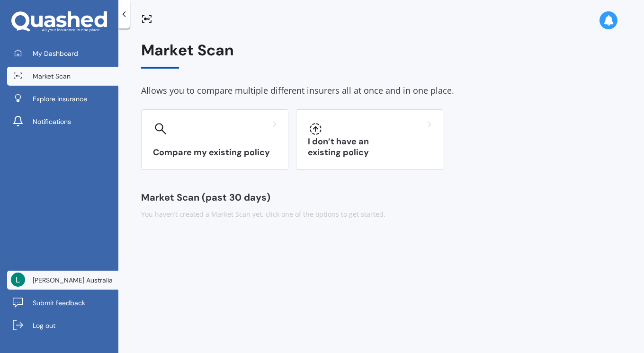
click at [68, 279] on span "[PERSON_NAME] Australia" at bounding box center [73, 280] width 80 height 9
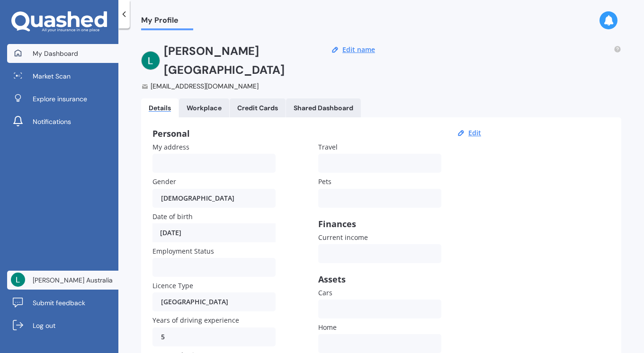
click at [56, 51] on span "My Dashboard" at bounding box center [55, 53] width 45 height 9
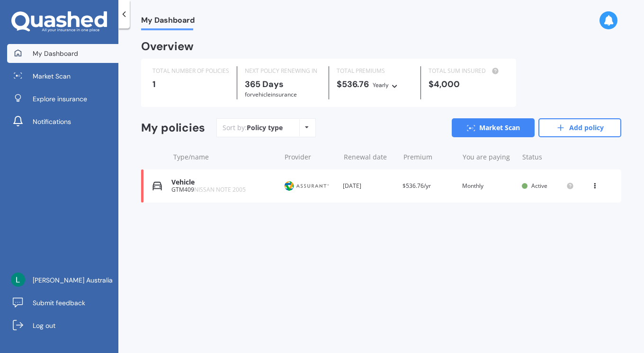
click at [275, 91] on div "365 Days for Vehicle insurance" at bounding box center [283, 90] width 76 height 20
click at [393, 85] on icon at bounding box center [395, 85] width 7 height 6
click at [393, 86] on icon at bounding box center [395, 85] width 7 height 6
click at [326, 187] on img at bounding box center [306, 186] width 47 height 18
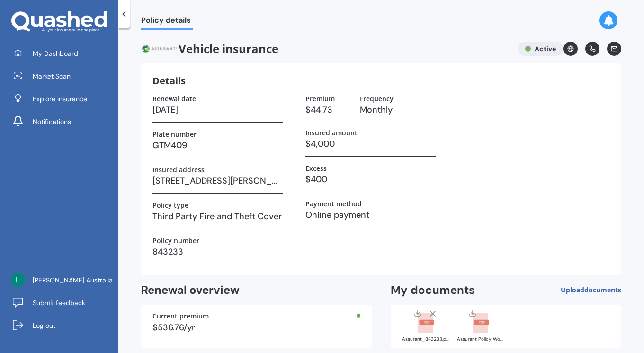
click at [589, 50] on icon at bounding box center [592, 49] width 6 height 6
click at [611, 50] on icon at bounding box center [614, 48] width 7 height 7
click at [567, 48] on icon at bounding box center [570, 48] width 7 height 7
click at [66, 53] on span "My Dashboard" at bounding box center [55, 53] width 45 height 9
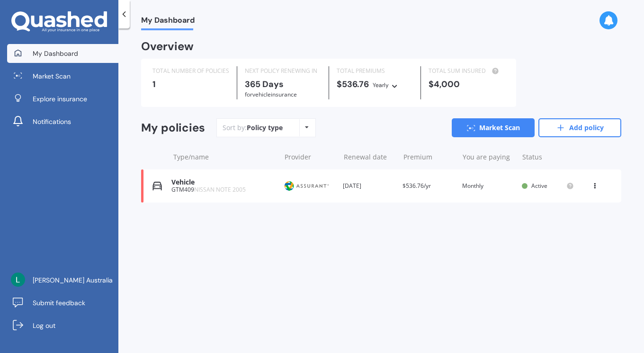
click at [592, 185] on icon at bounding box center [594, 184] width 7 height 6
click at [579, 206] on div "View policy" at bounding box center [574, 204] width 94 height 19
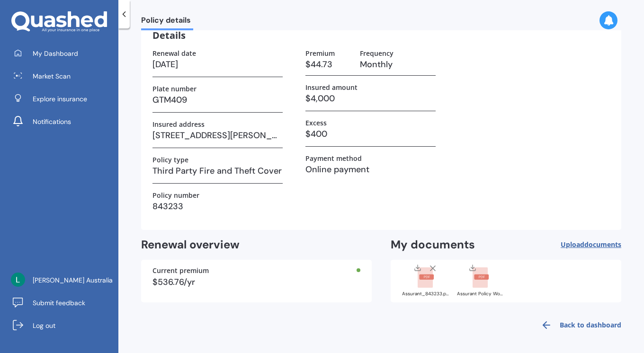
scroll to position [4, 0]
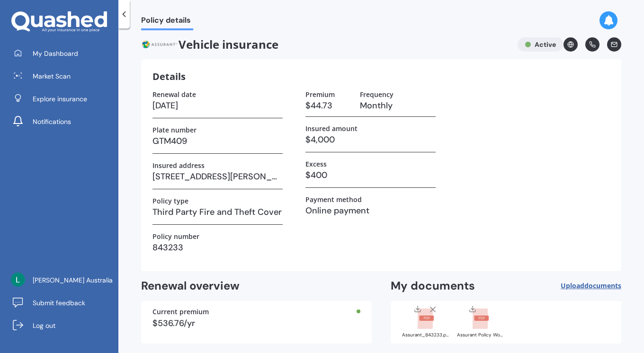
click at [525, 164] on div "Renewal date [DATE] Plate number GTM409 Insured address [STREET_ADDRESS][PERSON…" at bounding box center [380, 174] width 457 height 169
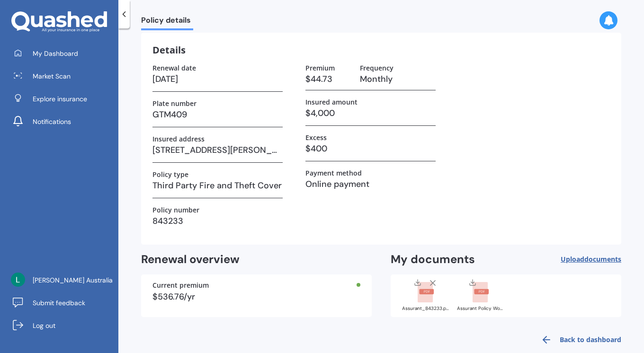
scroll to position [26, 0]
